Goal: Information Seeking & Learning: Learn about a topic

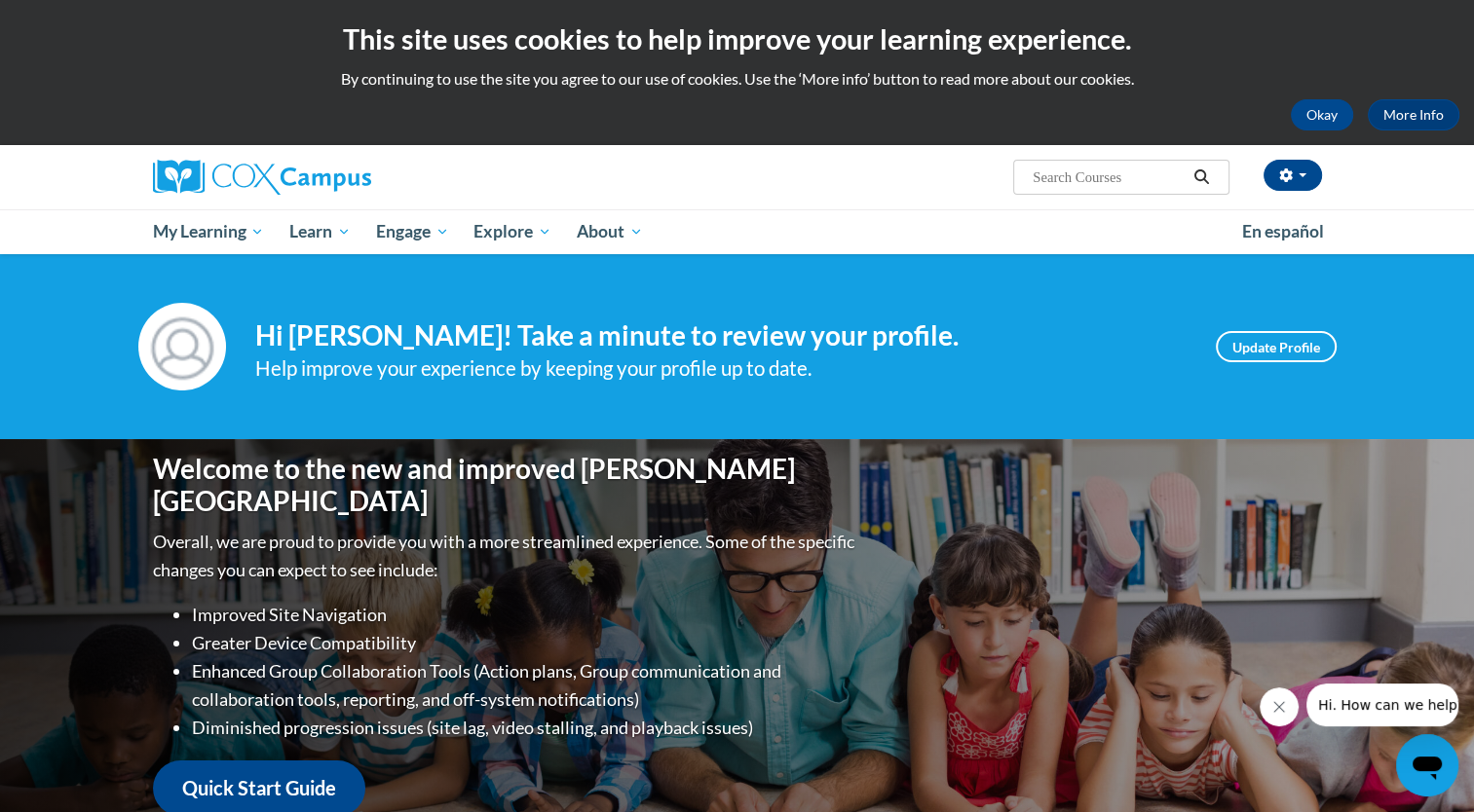
click at [1449, 332] on div "Your profile Hi Hezekirah Tipton! Take a minute to review your profile. Help im…" at bounding box center [737, 347] width 1474 height 185
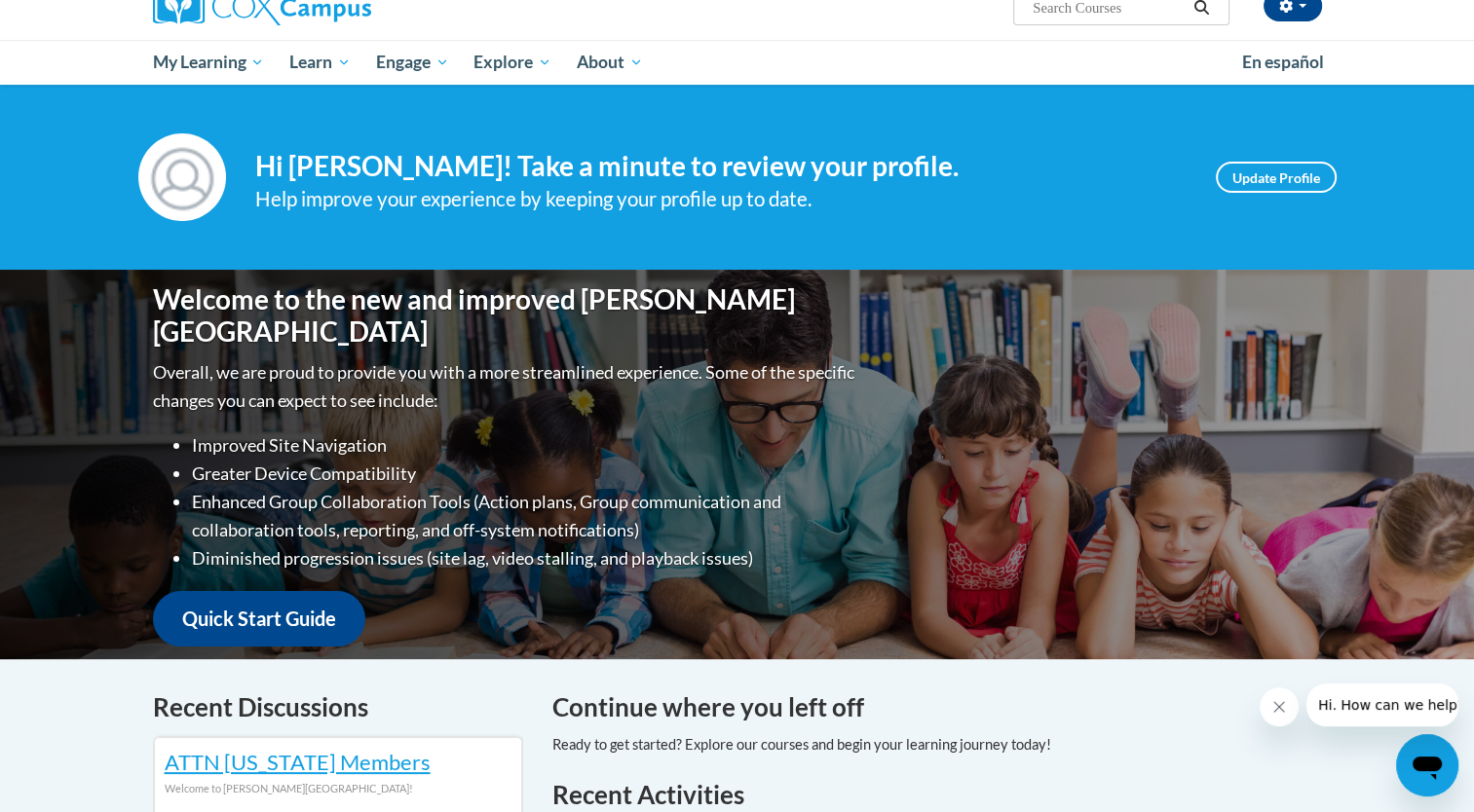
scroll to position [125, 0]
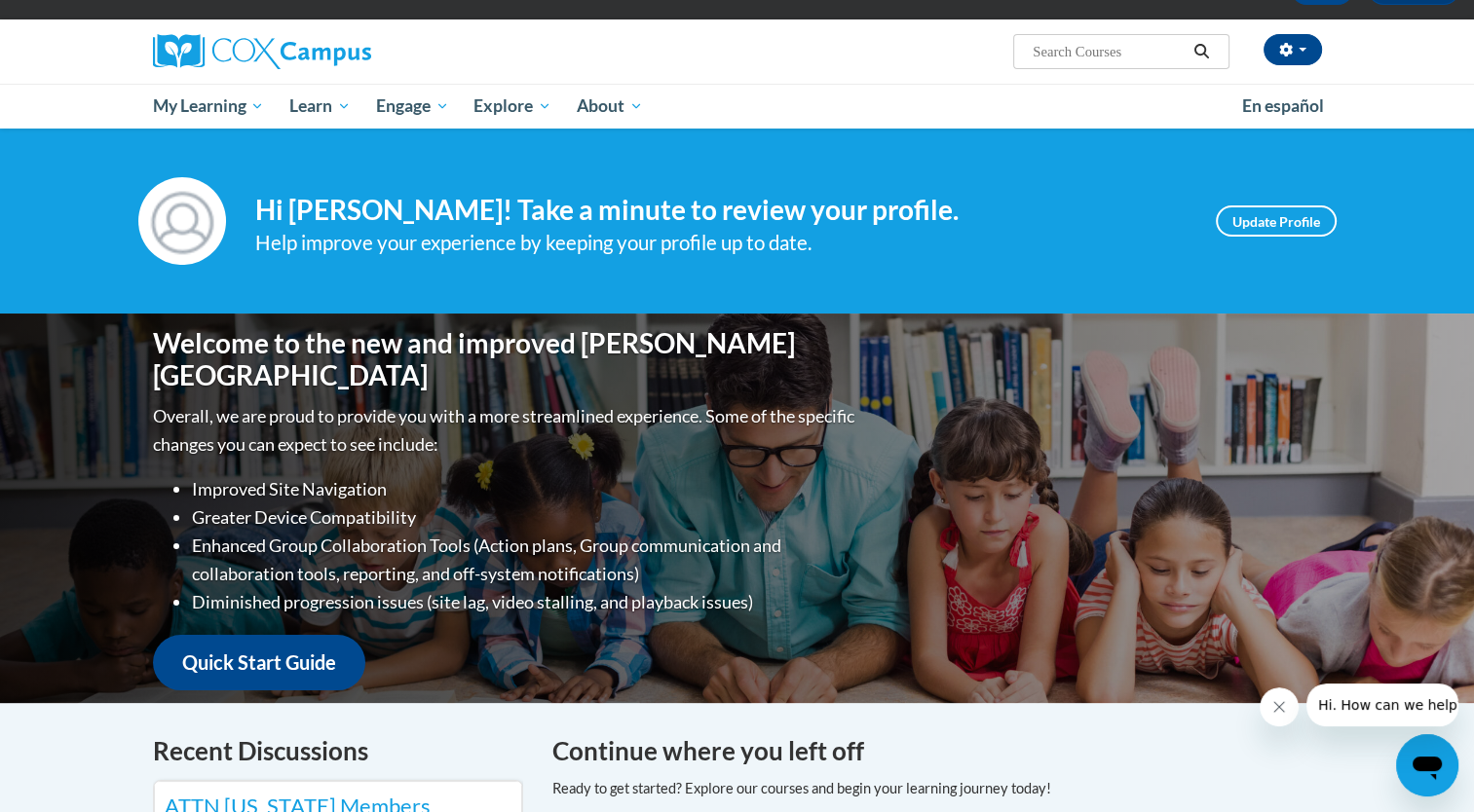
click at [1110, 39] on input "Search..." at bounding box center [1109, 51] width 156 height 24
paste input "Systematic and Explicit Phonics"
type input "Systematic and Explicit Phonics"
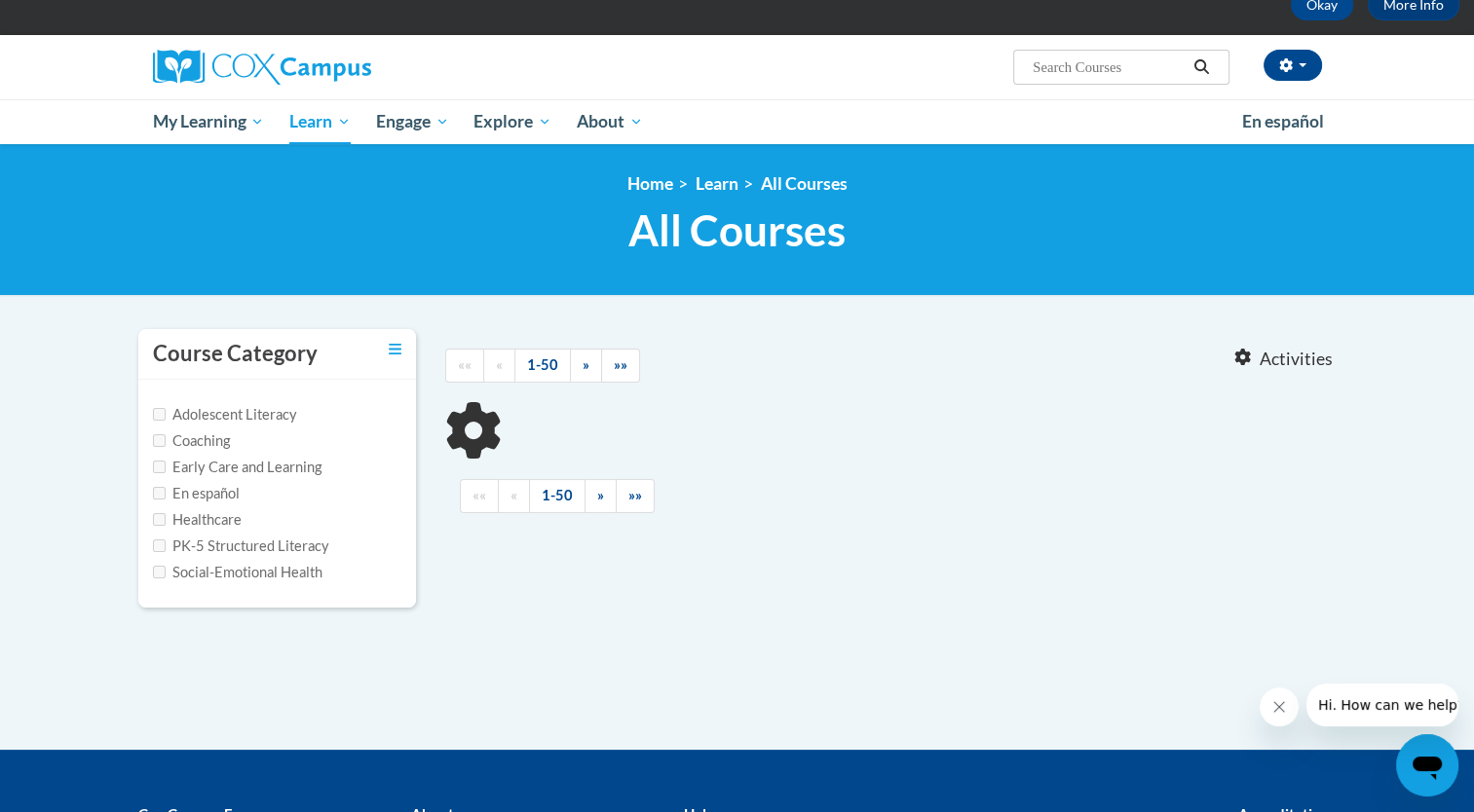
type input "Systematic and Explicit Phonics"
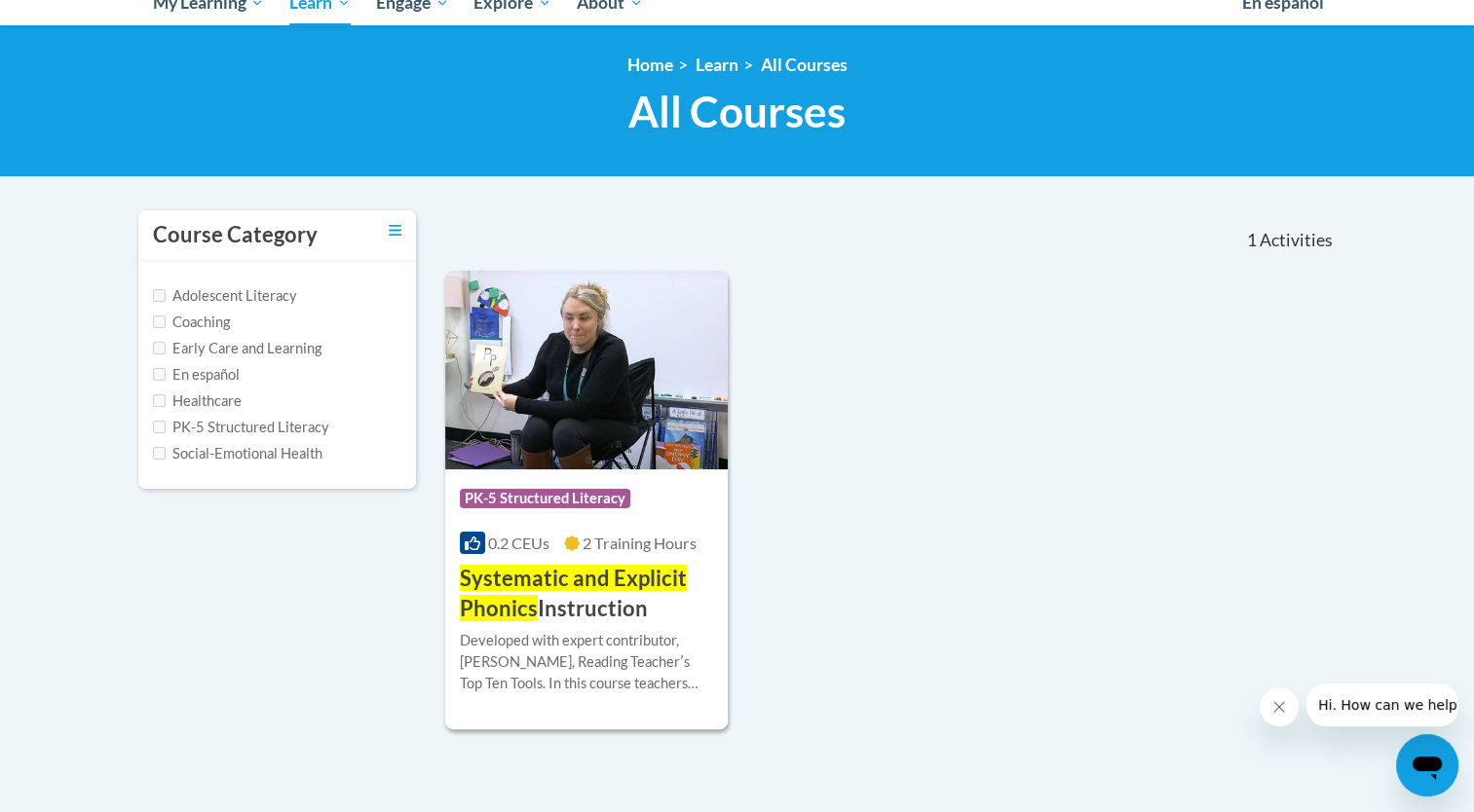
scroll to position [247, 0]
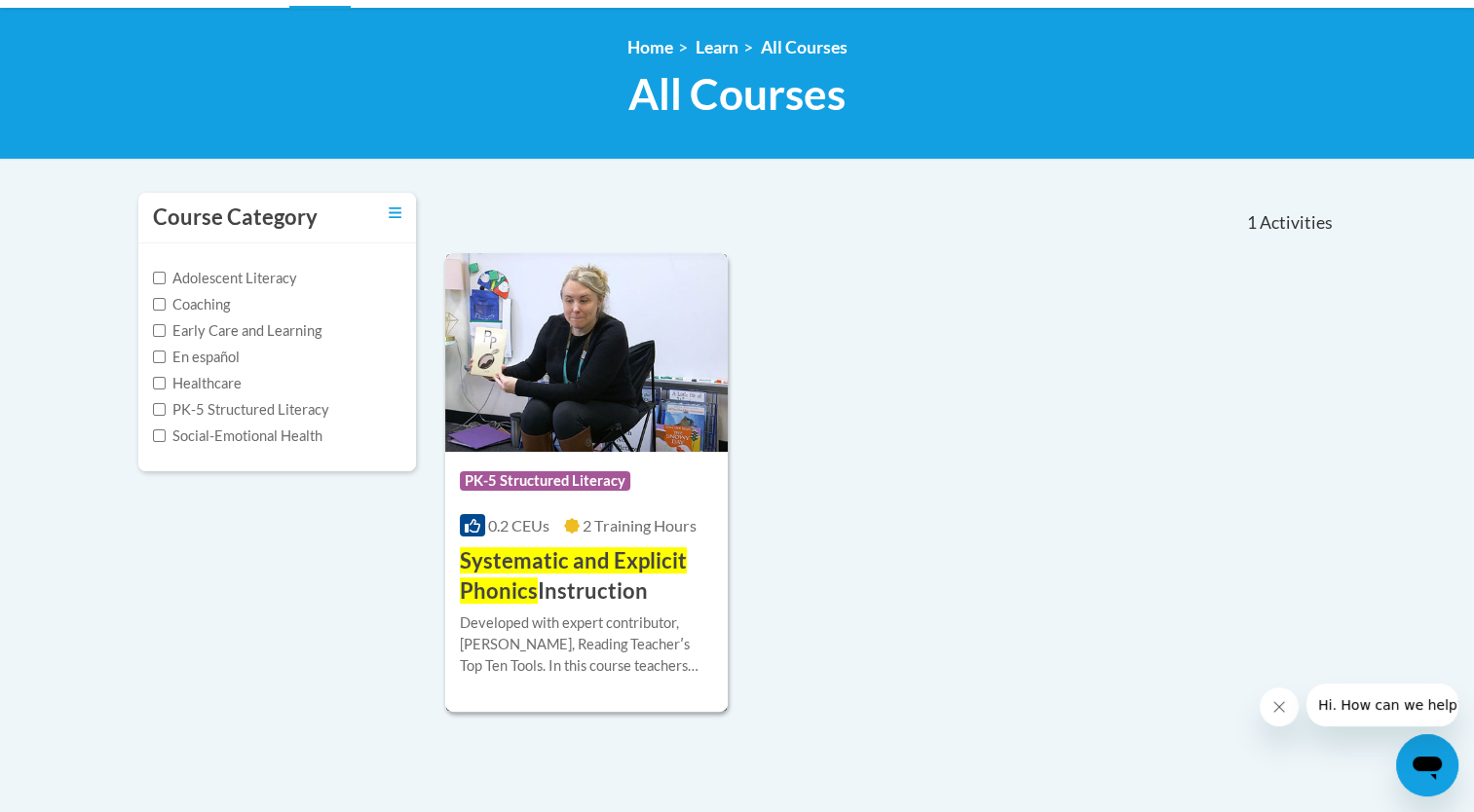
click at [565, 605] on h3 "Systematic and Explicit Phonics Instruction" at bounding box center [587, 576] width 255 height 60
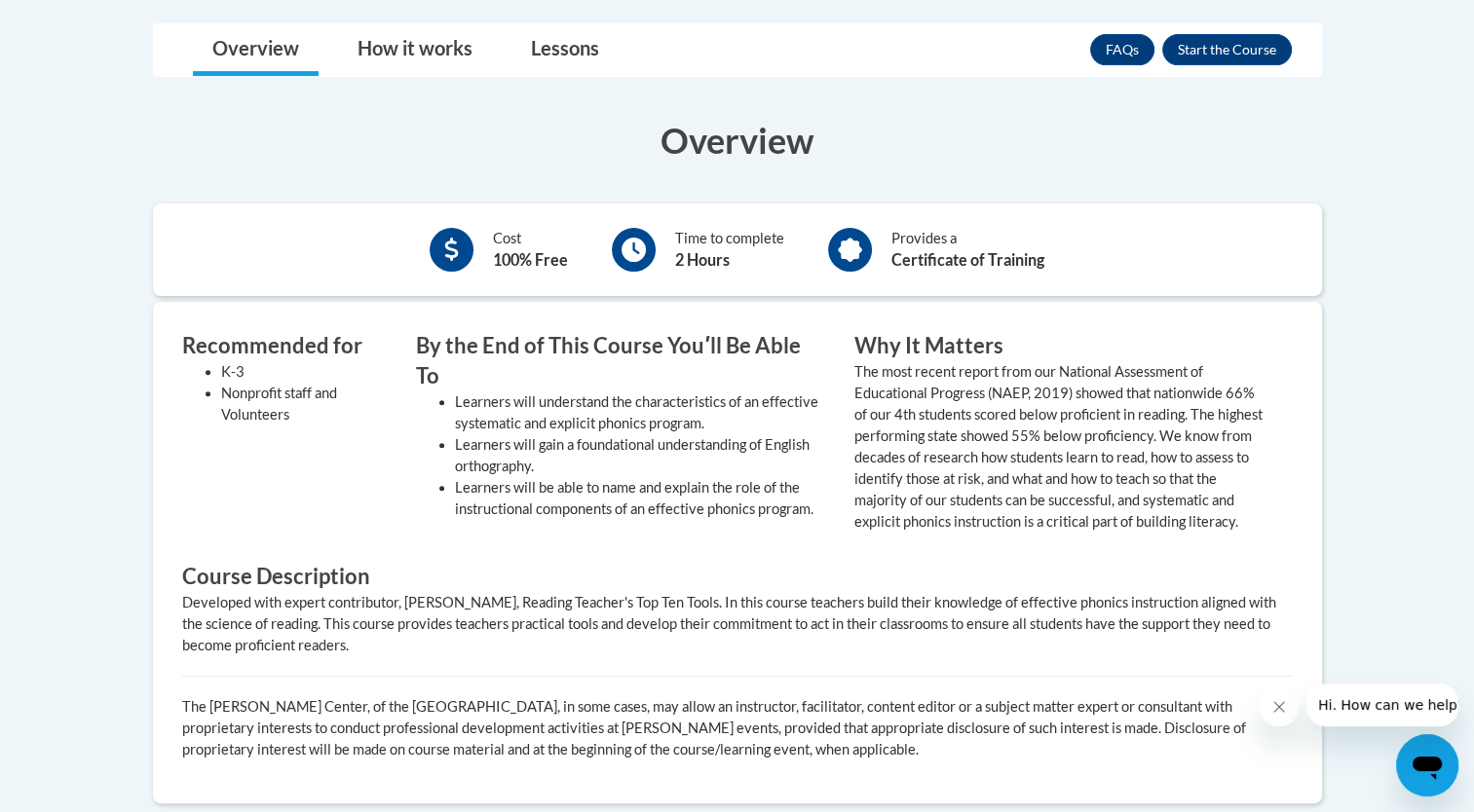
scroll to position [600, 0]
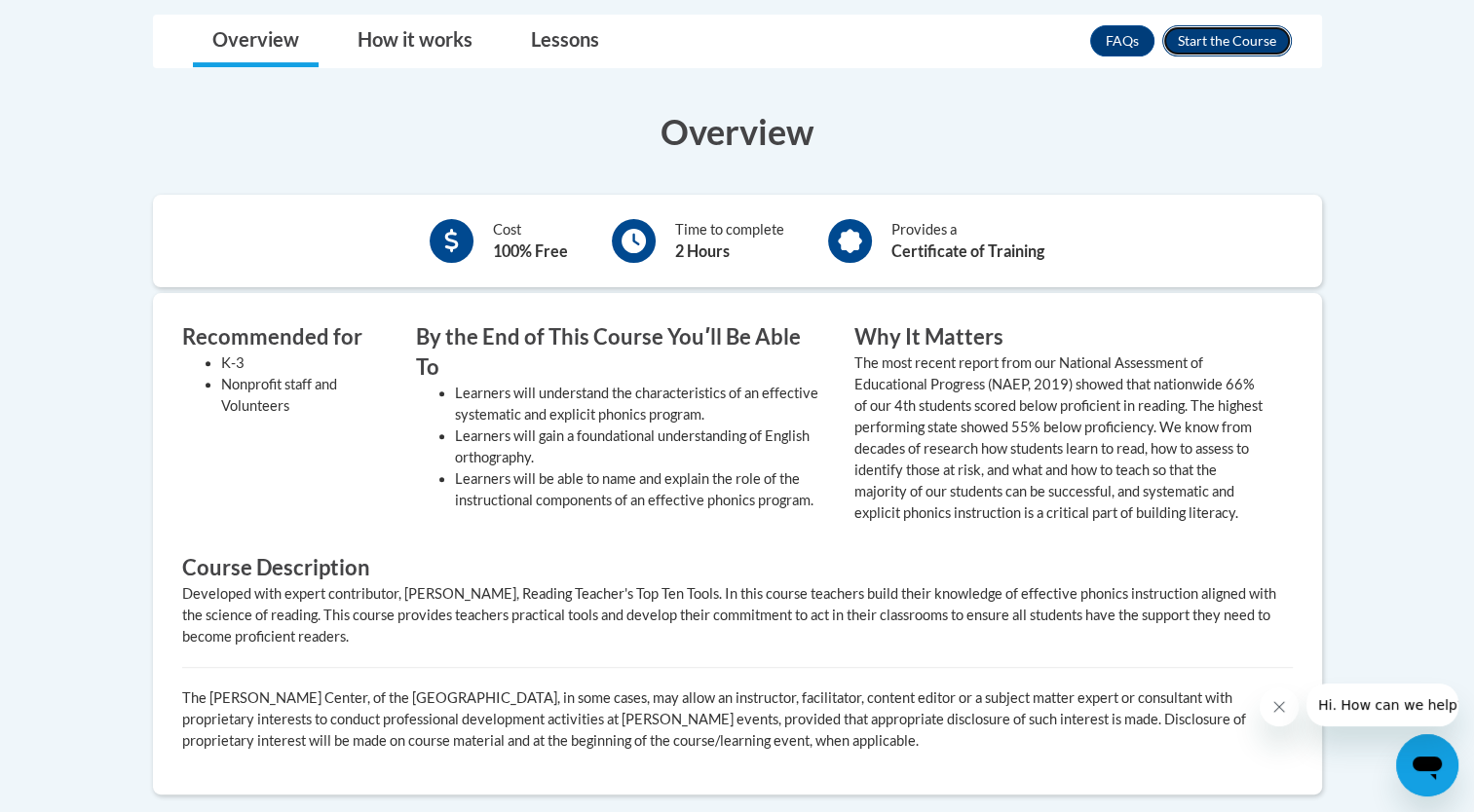
click at [1235, 48] on button "Enroll" at bounding box center [1226, 41] width 129 height 32
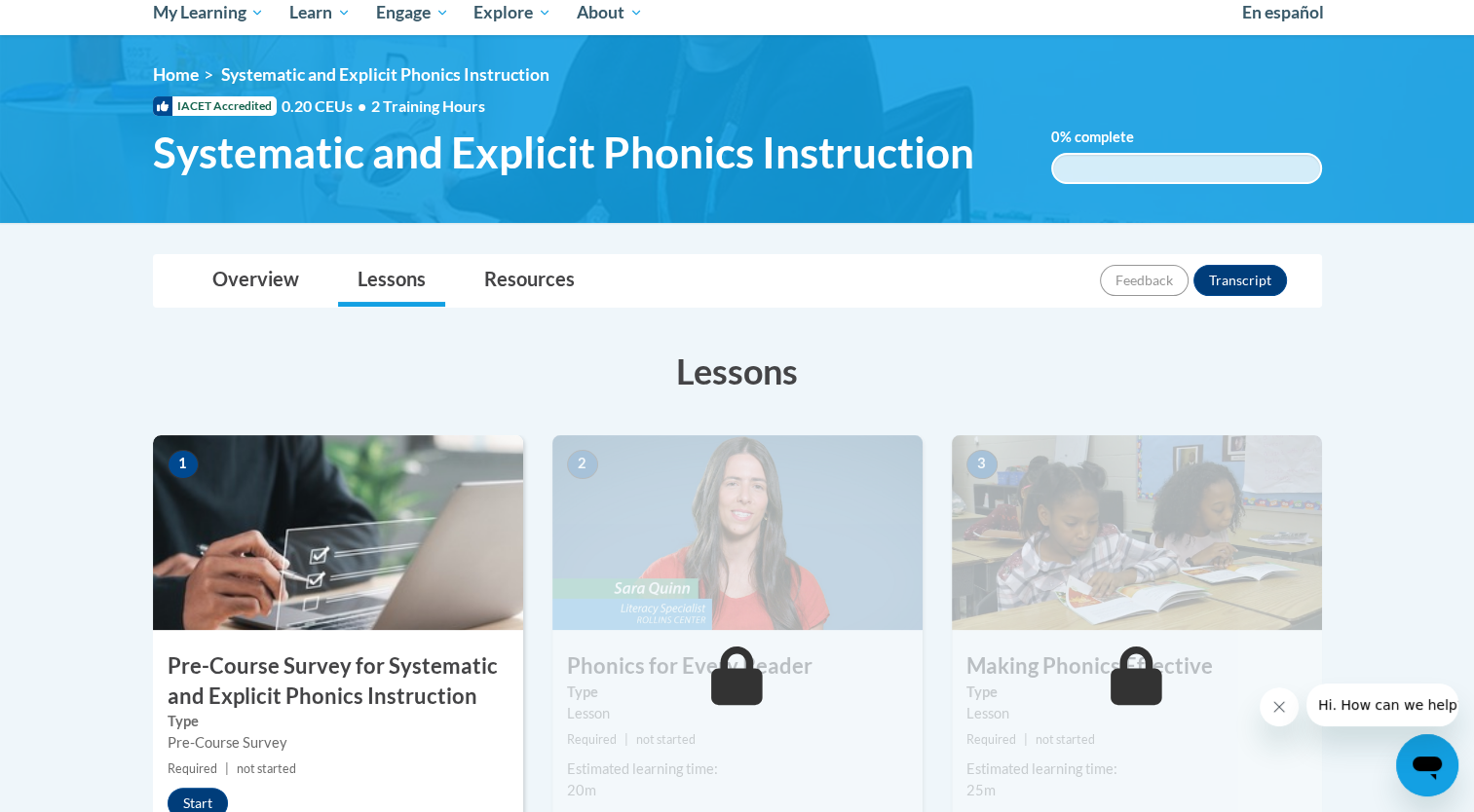
scroll to position [121, 0]
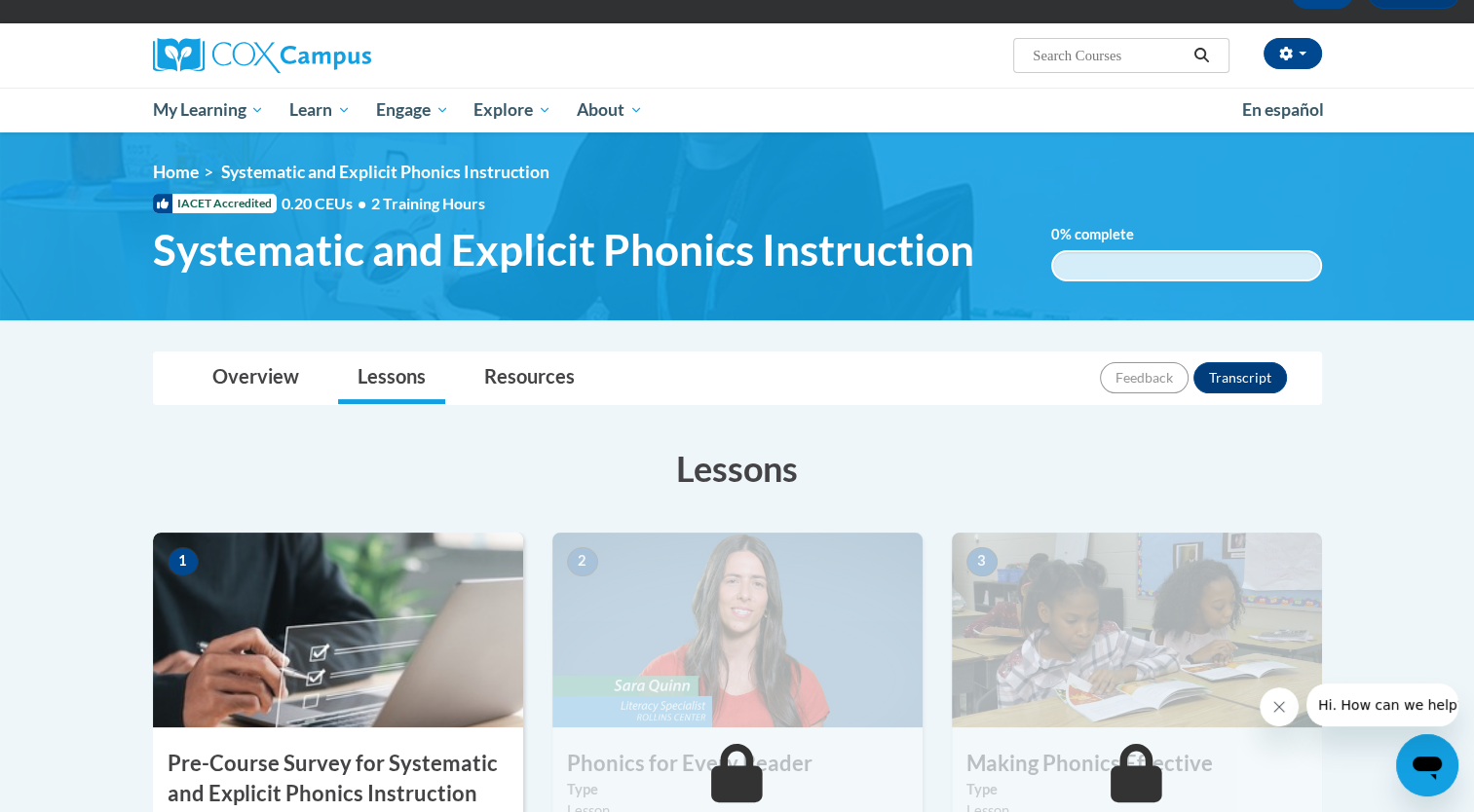
click at [362, 637] on img at bounding box center [337, 629] width 370 height 194
click at [405, 601] on img at bounding box center [337, 629] width 370 height 194
click at [366, 759] on h3 "Pre-Course Survey for Systematic and Explicit Phonics Instruction" at bounding box center [337, 778] width 370 height 60
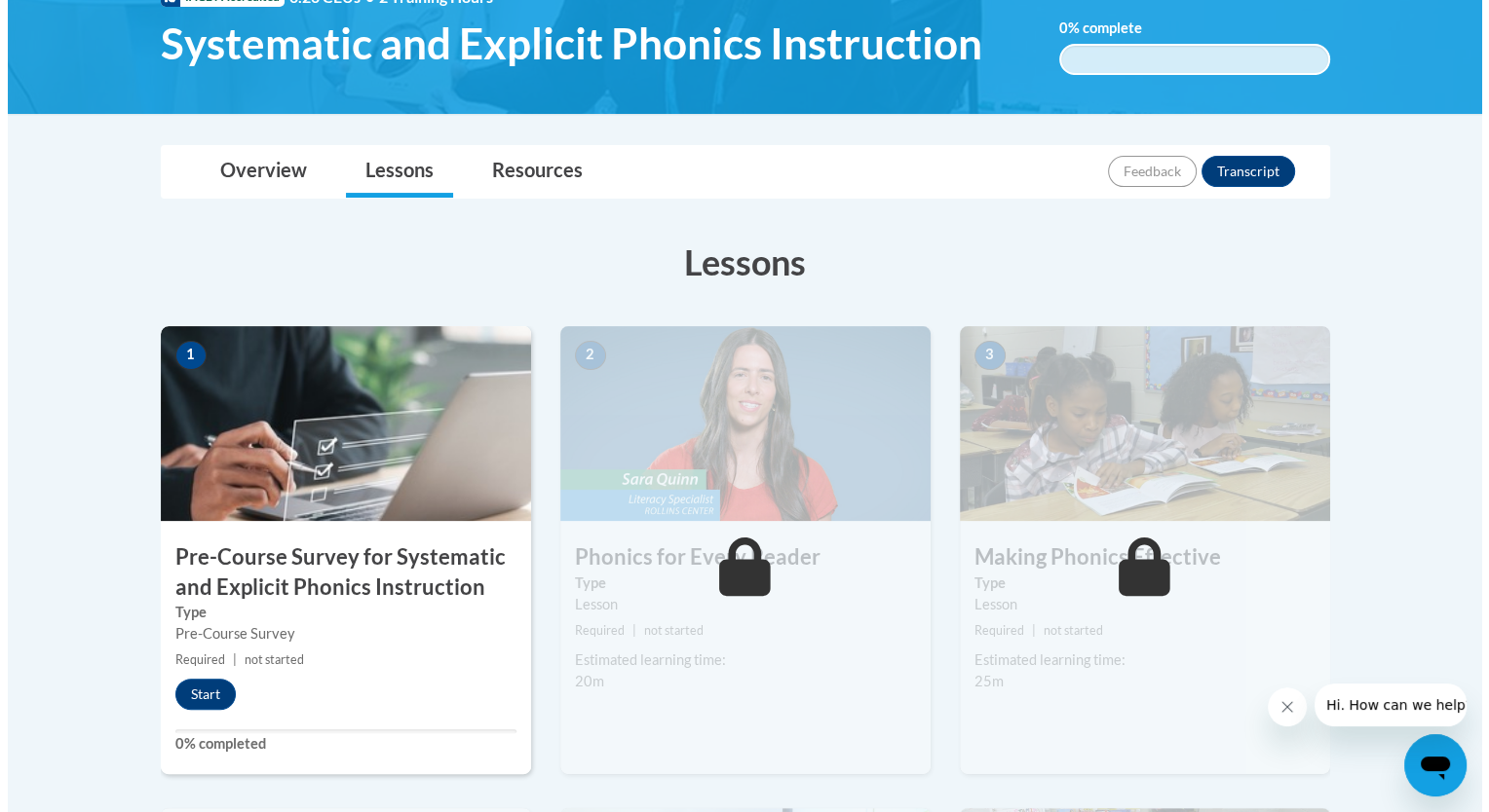
scroll to position [336, 0]
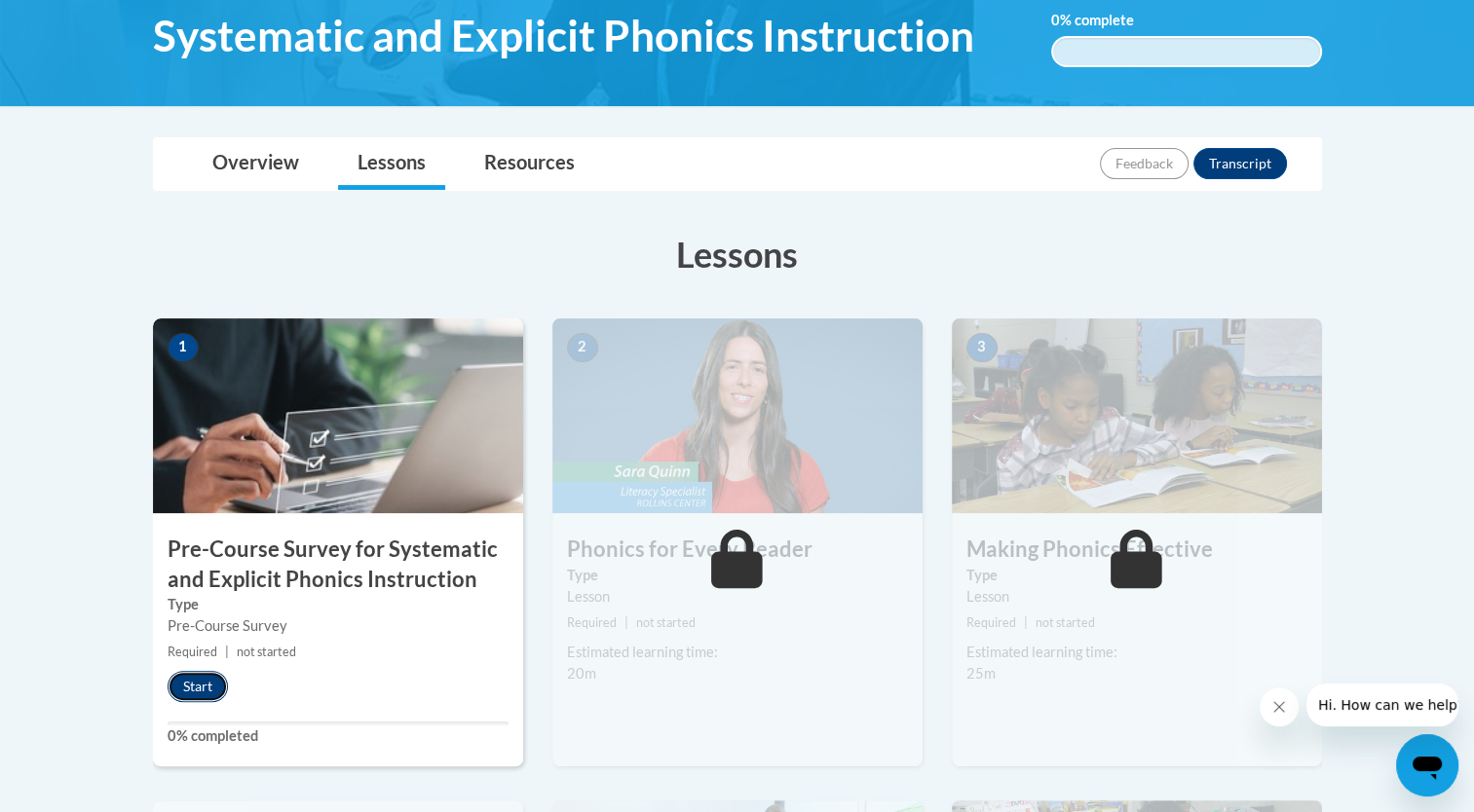
click at [173, 691] on button "Start" at bounding box center [197, 687] width 60 height 32
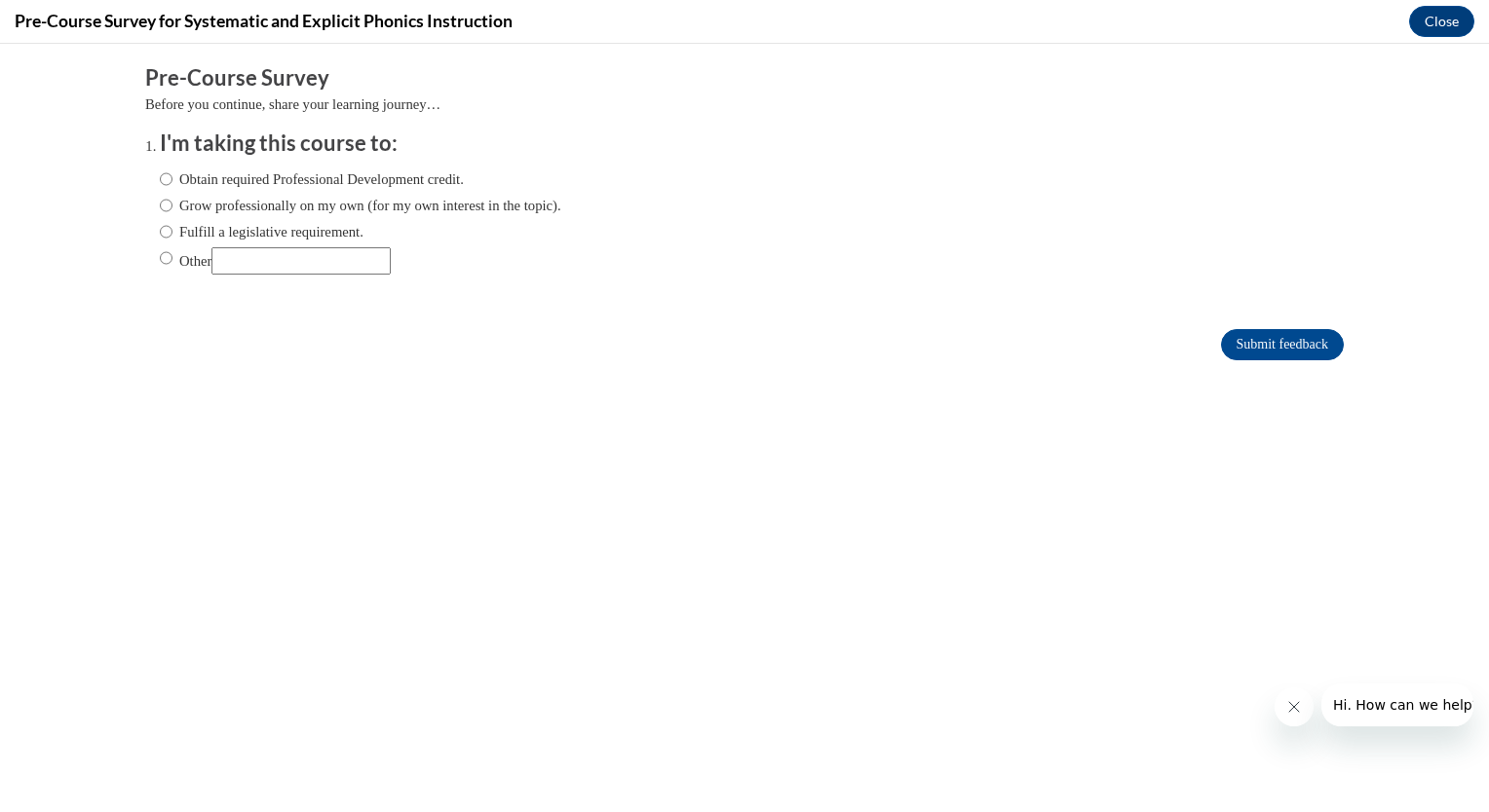
scroll to position [0, 0]
click at [345, 182] on label "Obtain required Professional Development credit." at bounding box center [312, 180] width 304 height 22
click at [173, 182] on input "Obtain required Professional Development credit." at bounding box center [166, 180] width 13 height 22
radio input "true"
click at [1245, 337] on input "Submit feedback" at bounding box center [1282, 345] width 122 height 32
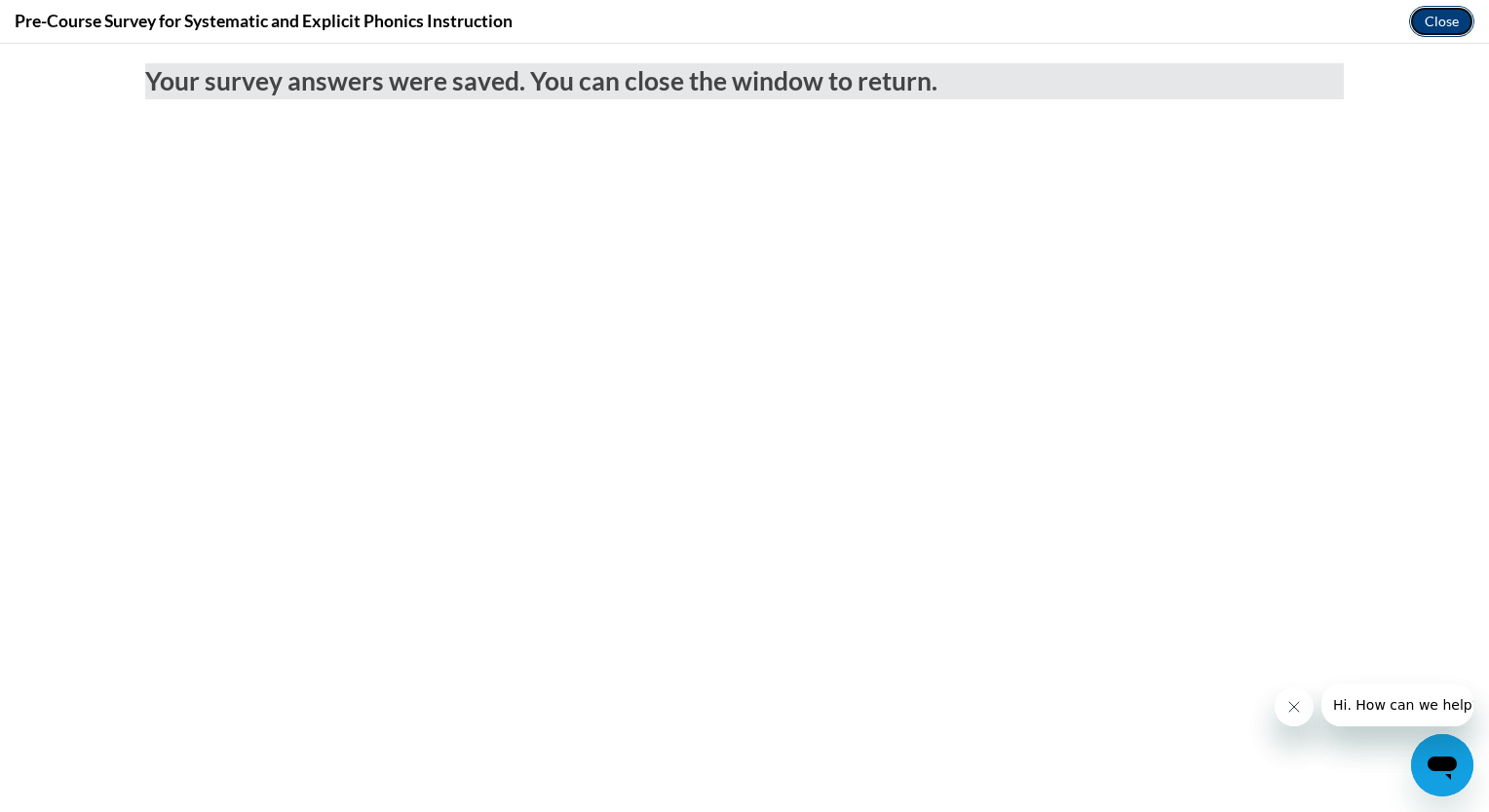
click at [1419, 32] on button "Close" at bounding box center [1442, 22] width 65 height 32
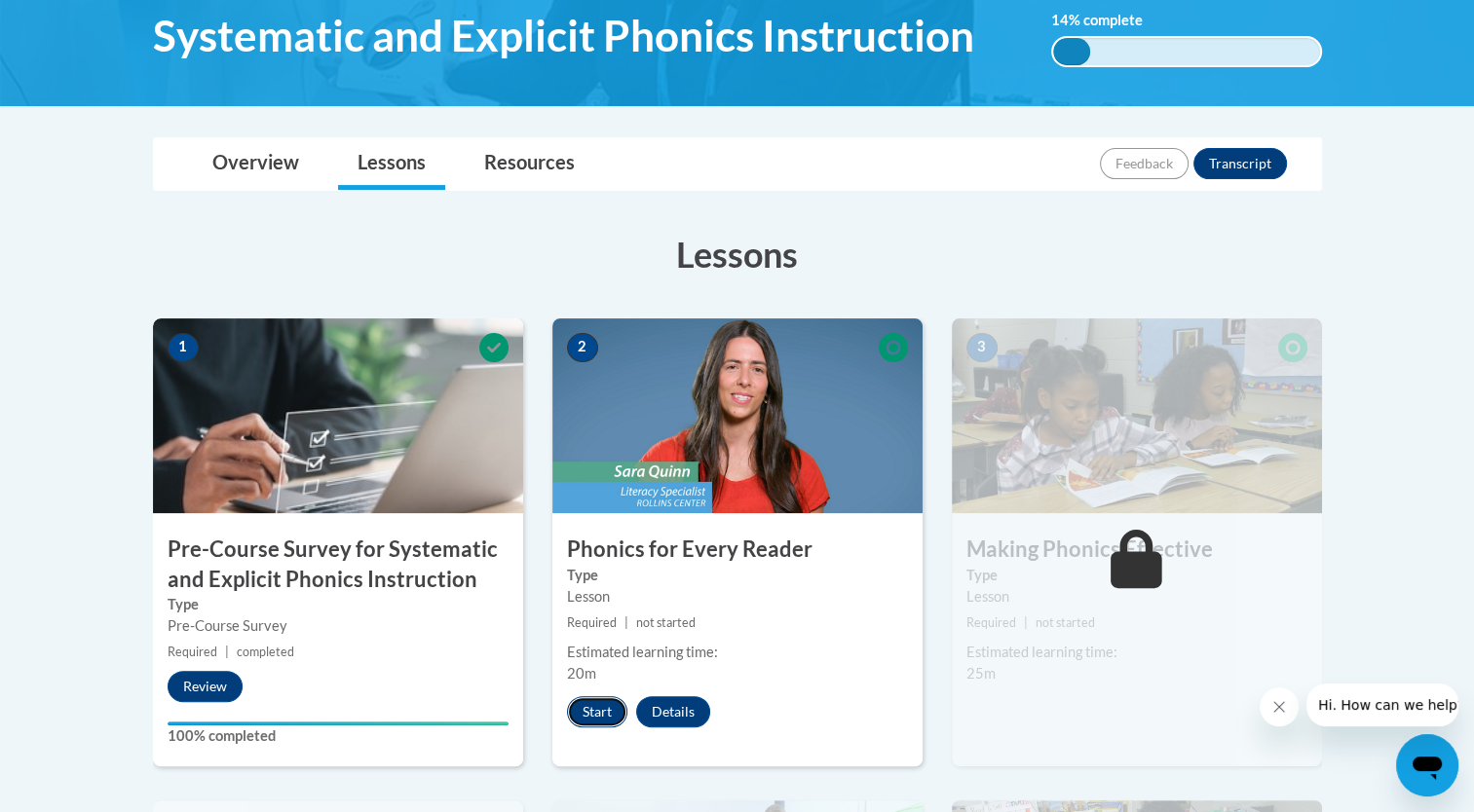
click at [588, 712] on button "Start" at bounding box center [597, 712] width 60 height 32
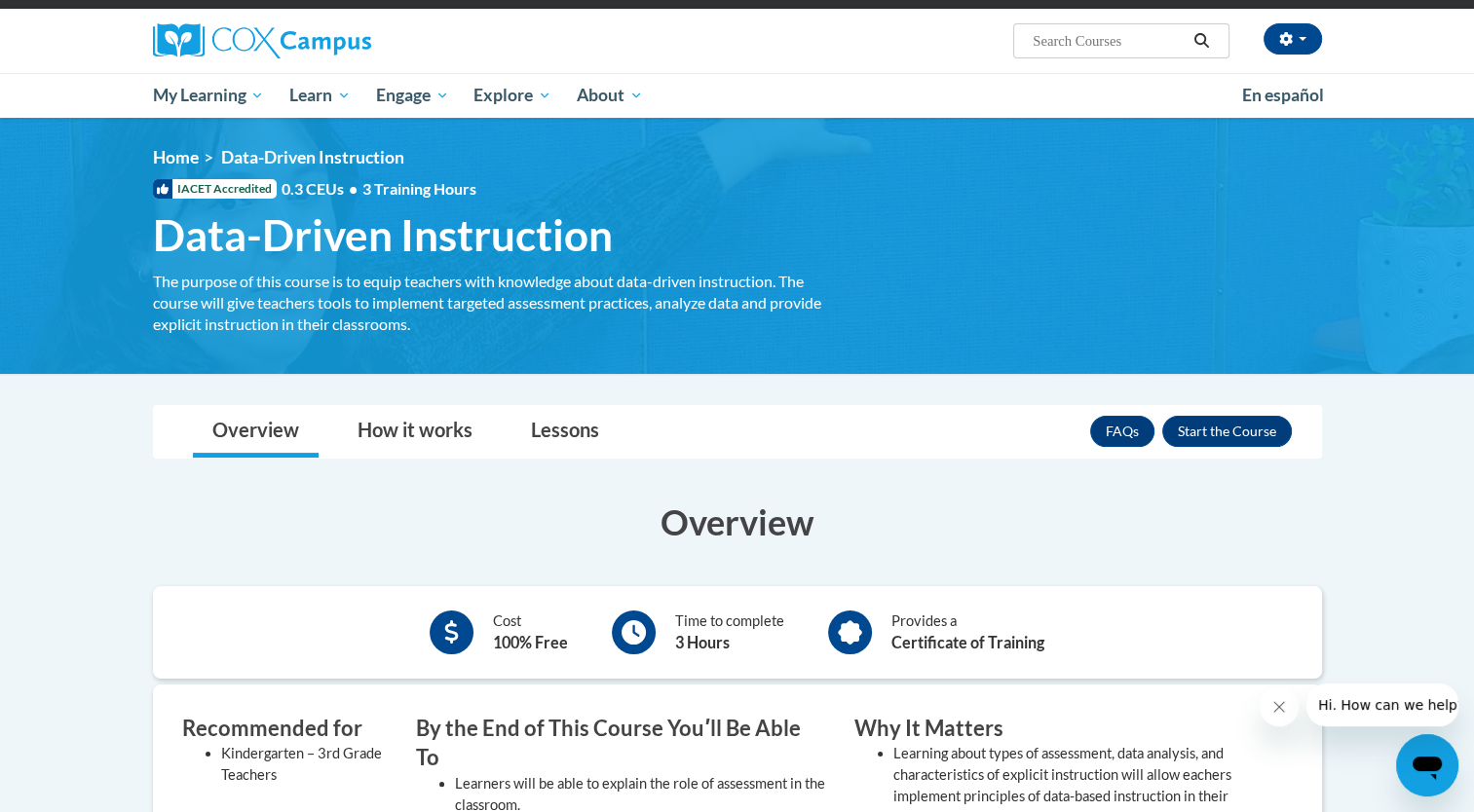
scroll to position [144, 0]
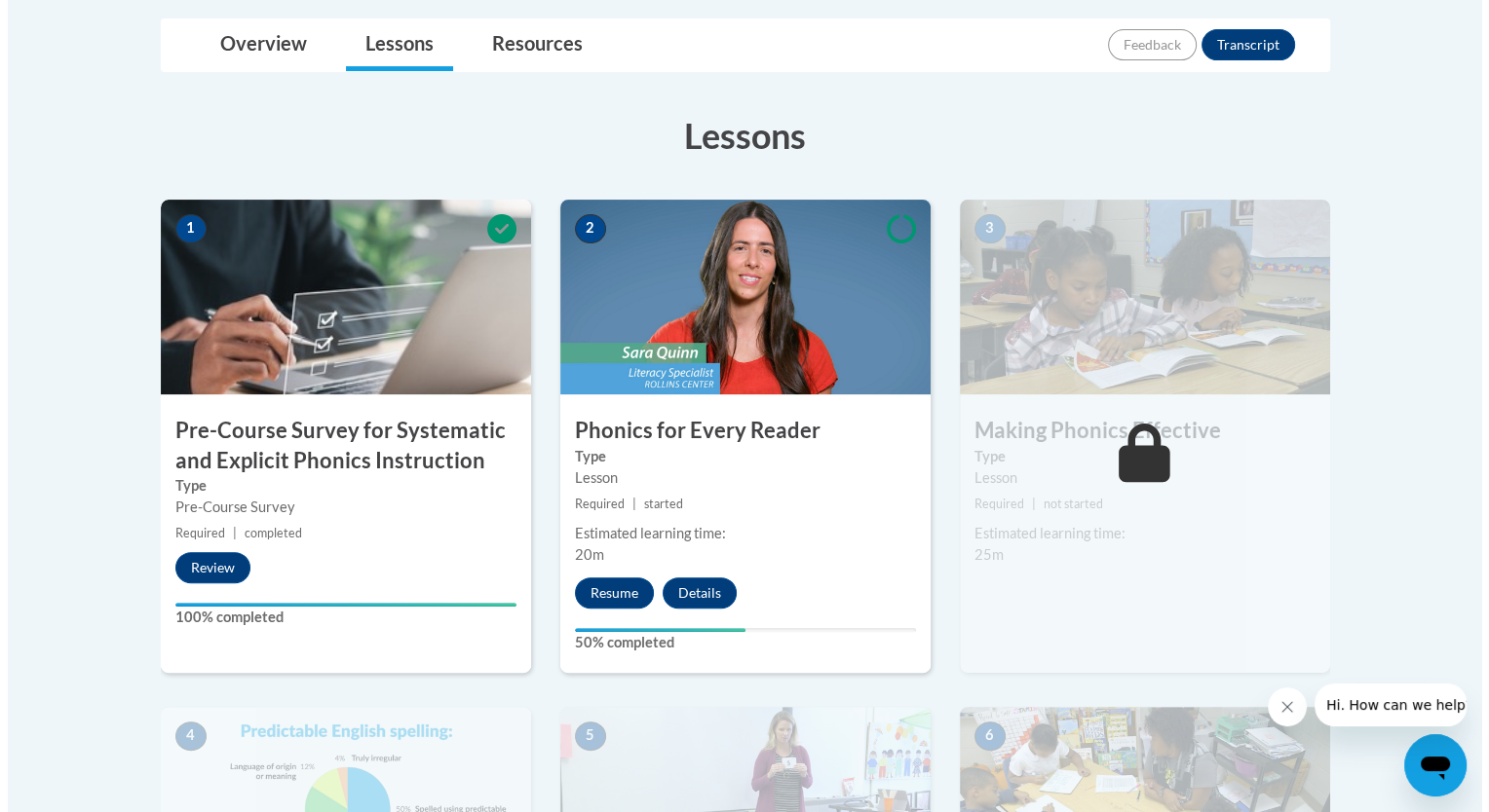
scroll to position [463, 0]
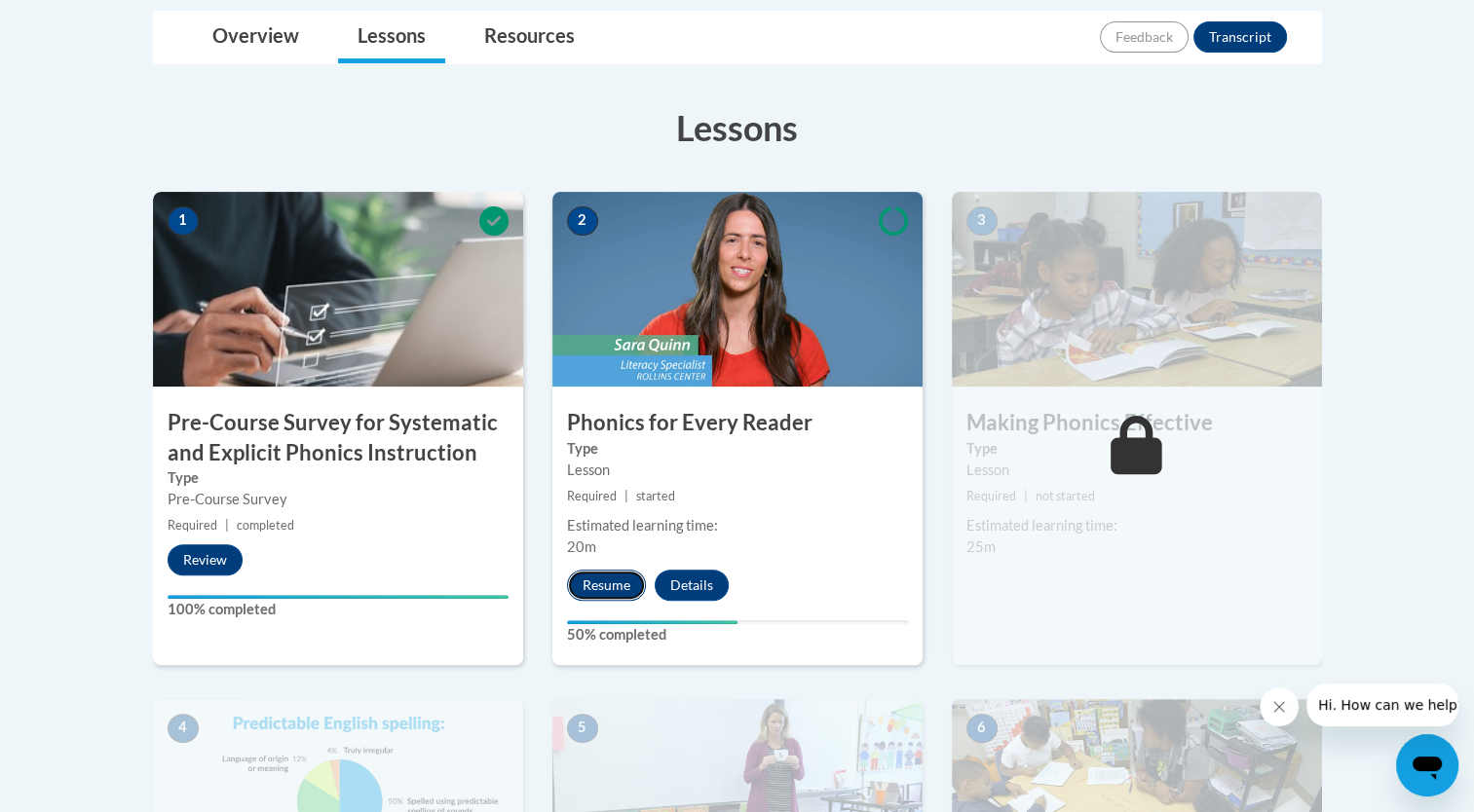
click at [613, 590] on button "Resume" at bounding box center [607, 586] width 79 height 32
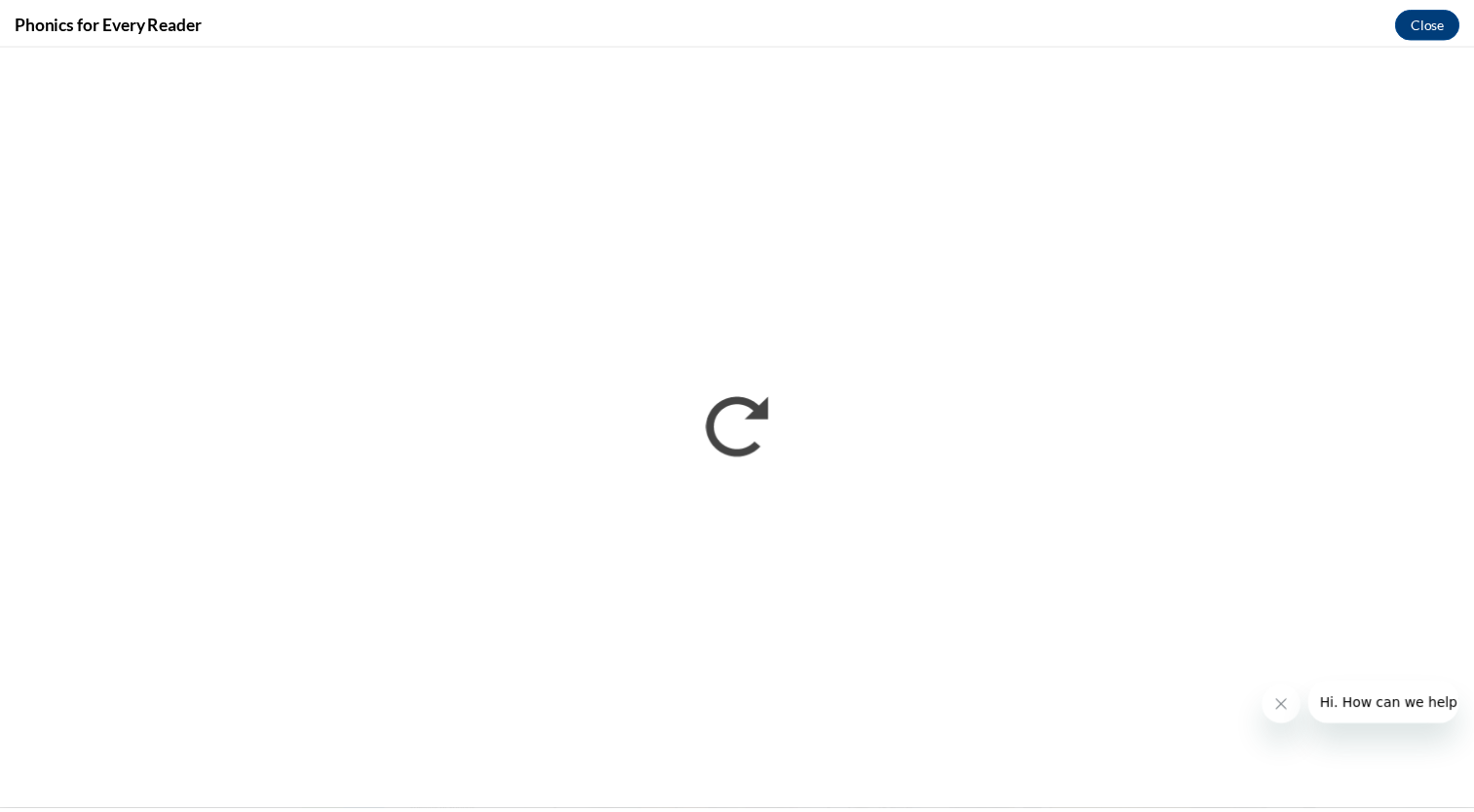
scroll to position [0, 0]
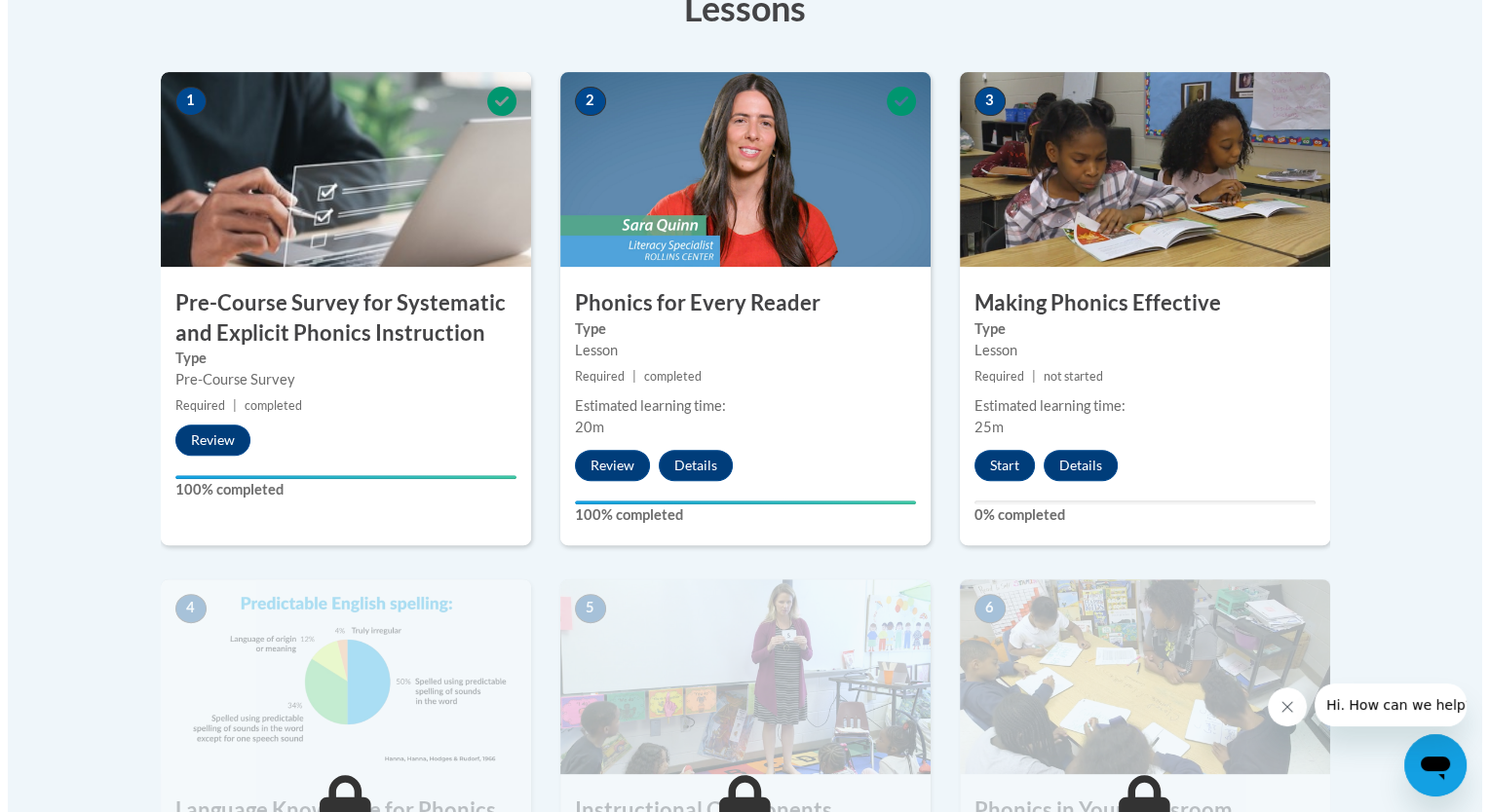
scroll to position [557, 0]
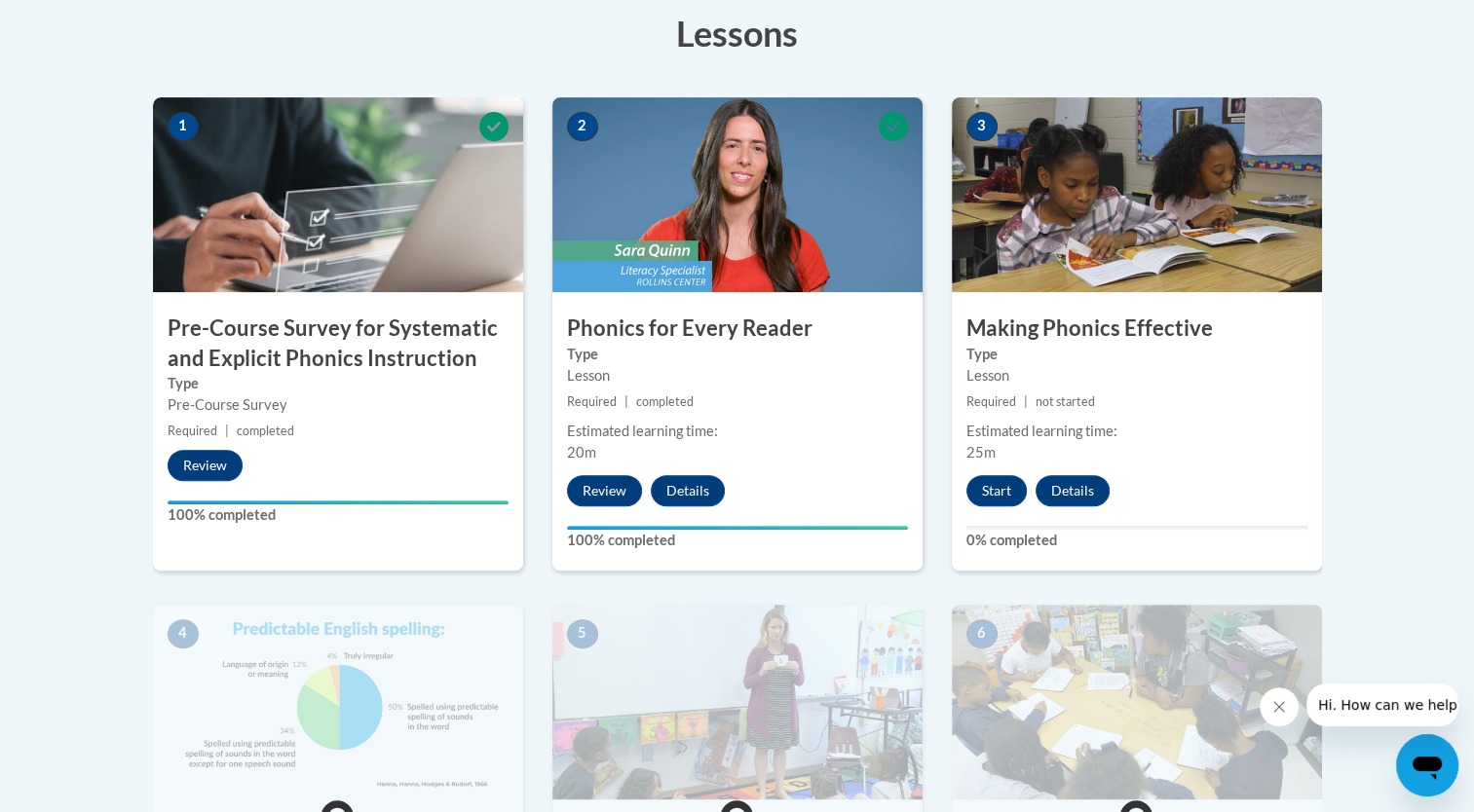
click at [1130, 319] on h3 "Making Phonics Effective" at bounding box center [1137, 329] width 370 height 31
click at [1000, 500] on button "Start" at bounding box center [995, 491] width 60 height 32
